Goal: Find contact information: Obtain details needed to contact an individual or organization

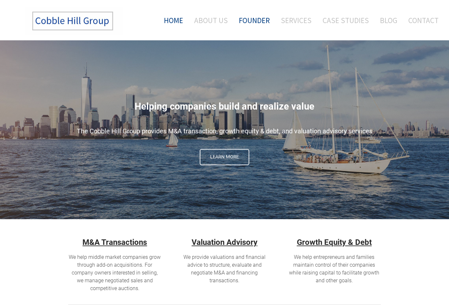
click at [246, 16] on link "Founder" at bounding box center [254, 20] width 41 height 27
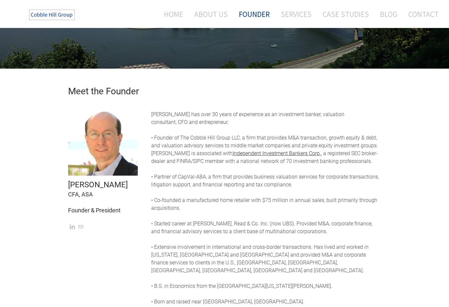
scroll to position [98, 0]
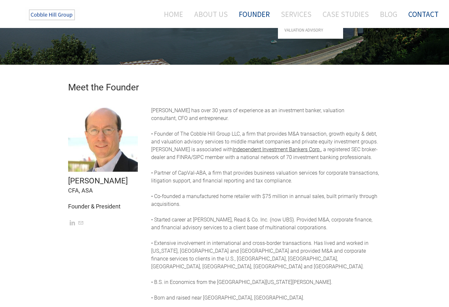
click at [408, 19] on link "Contact" at bounding box center [420, 14] width 35 height 17
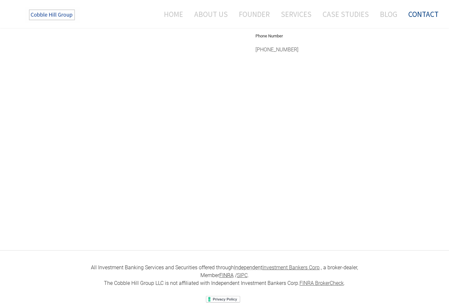
scroll to position [290, 0]
